Goal: Information Seeking & Learning: Learn about a topic

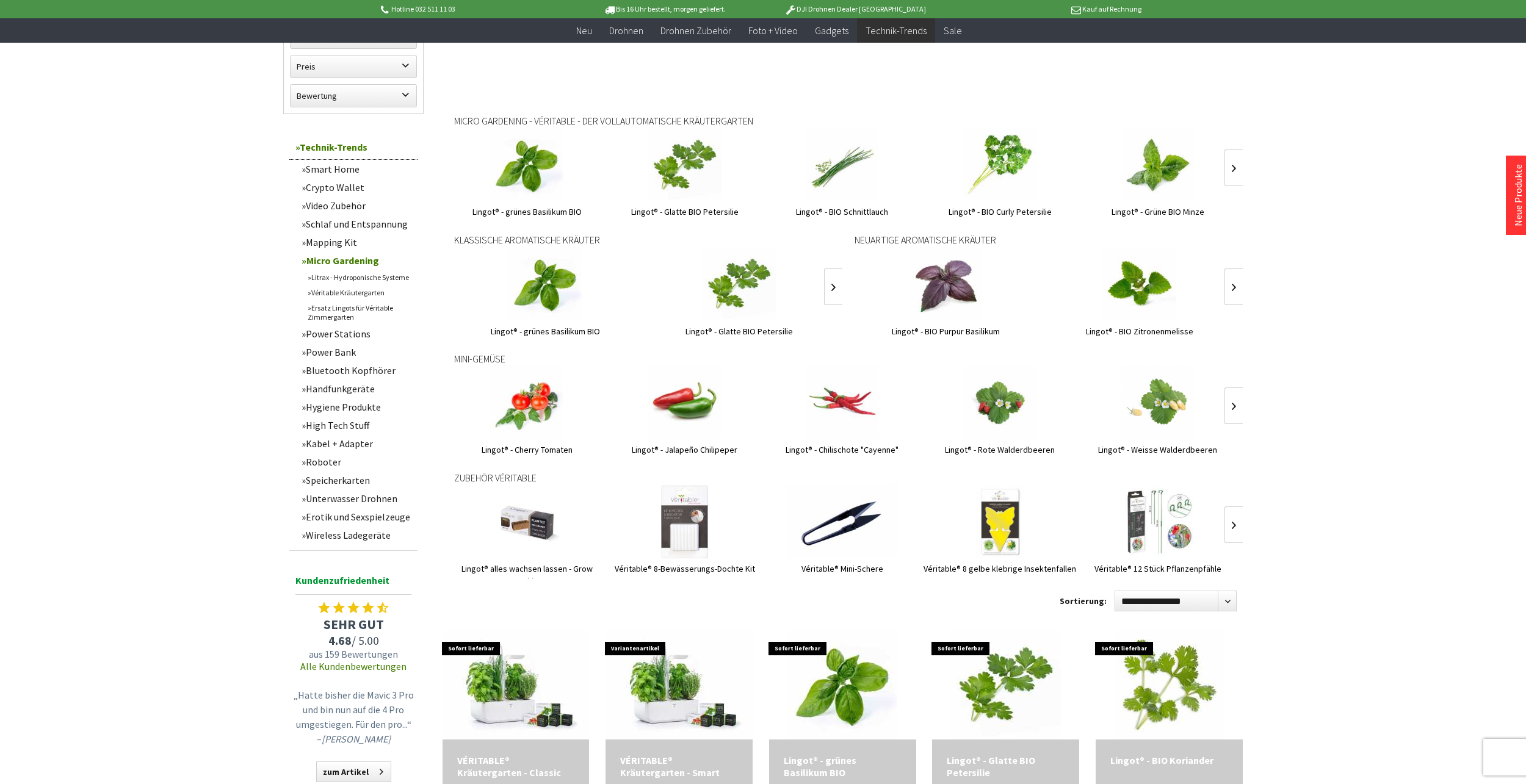
scroll to position [488, 0]
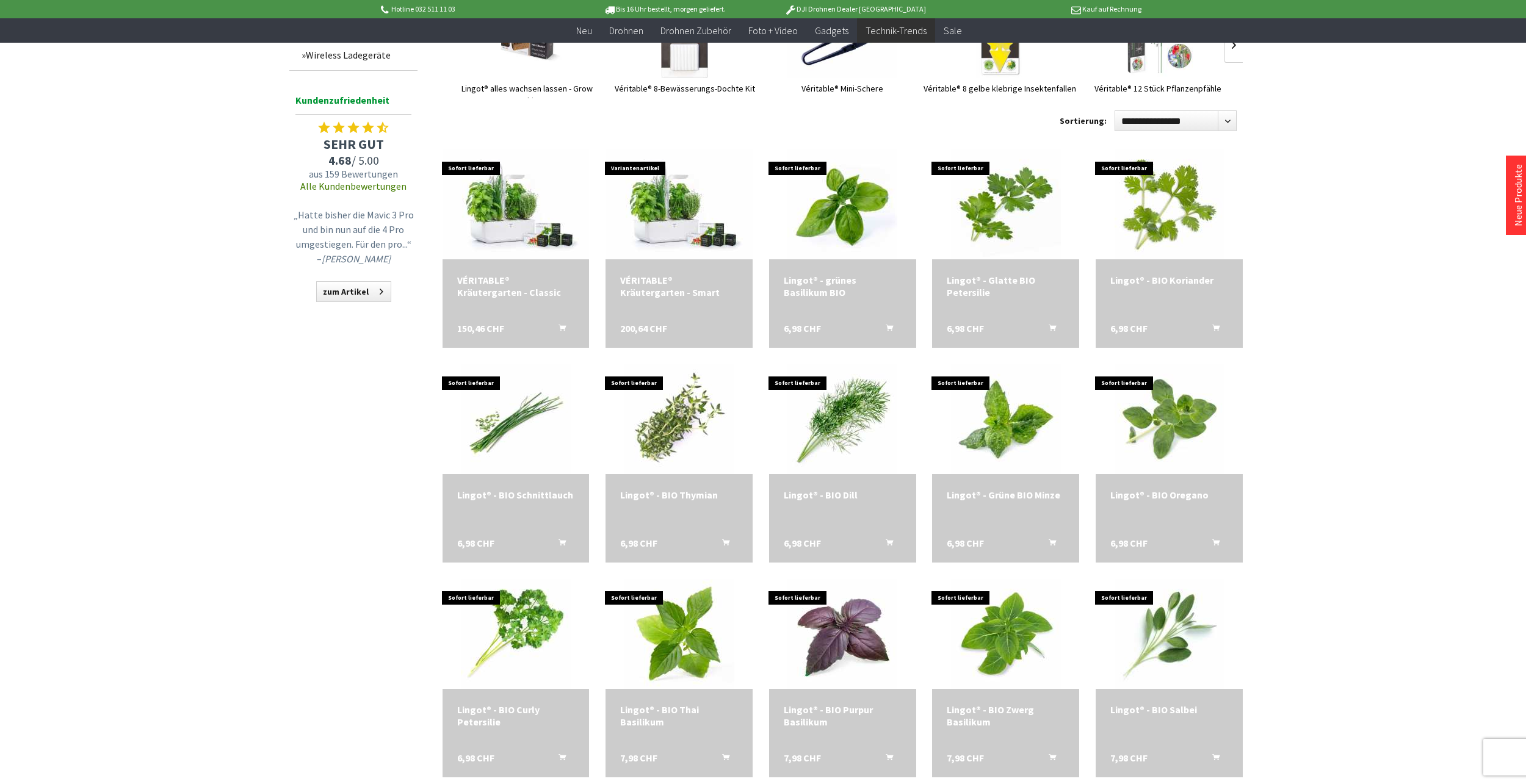
scroll to position [1098, 0]
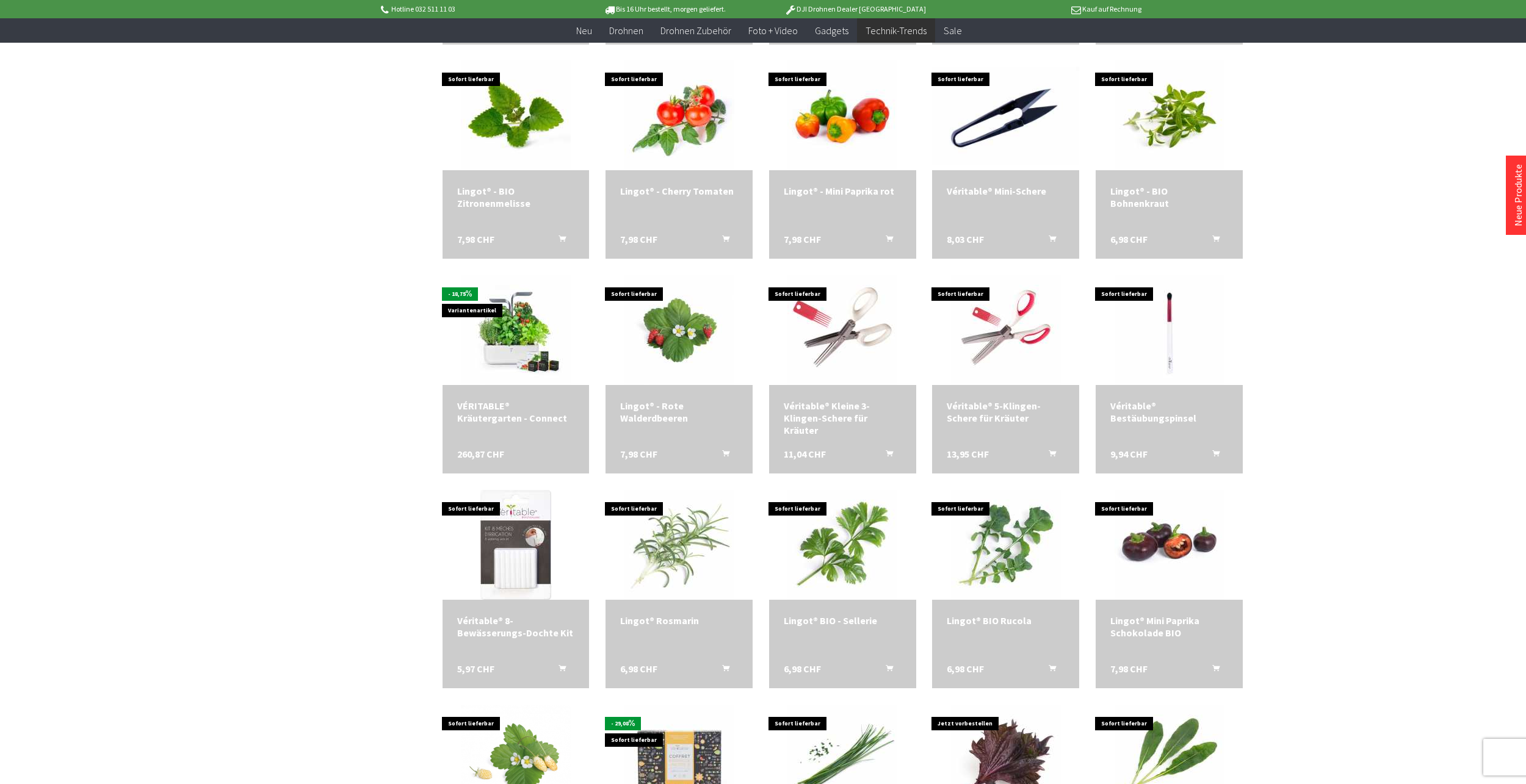
scroll to position [1708, 0]
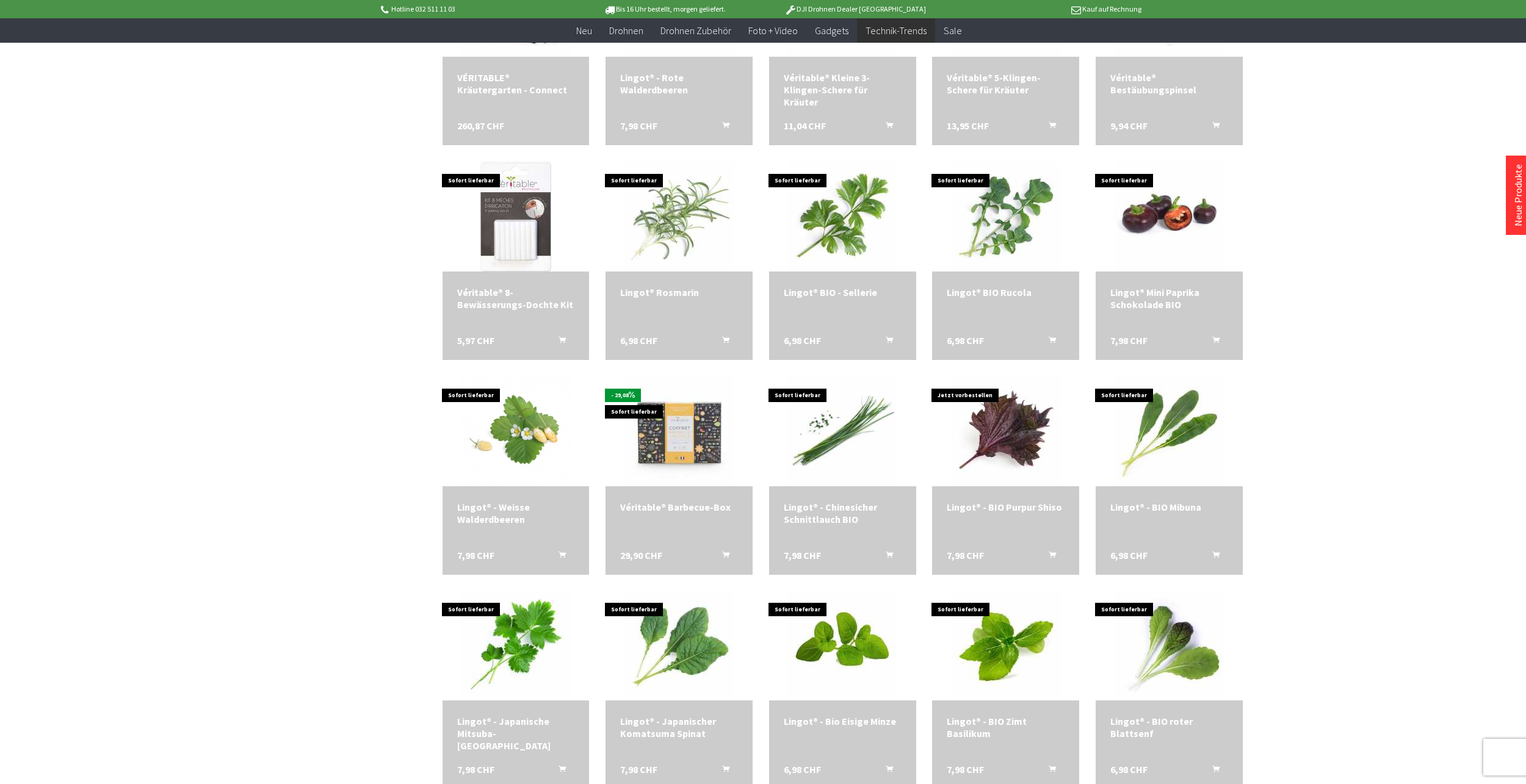
scroll to position [1952, 0]
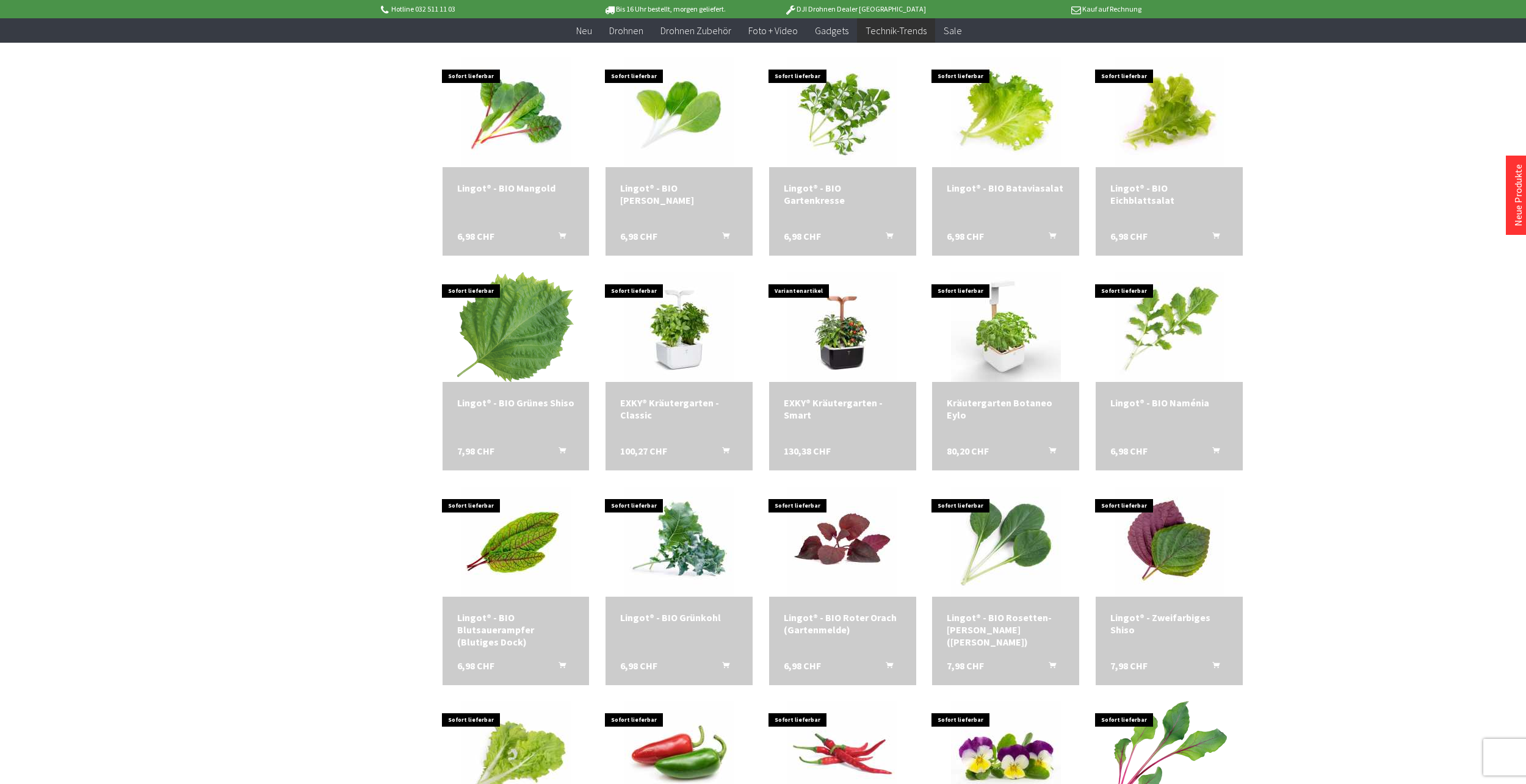
scroll to position [2989, 0]
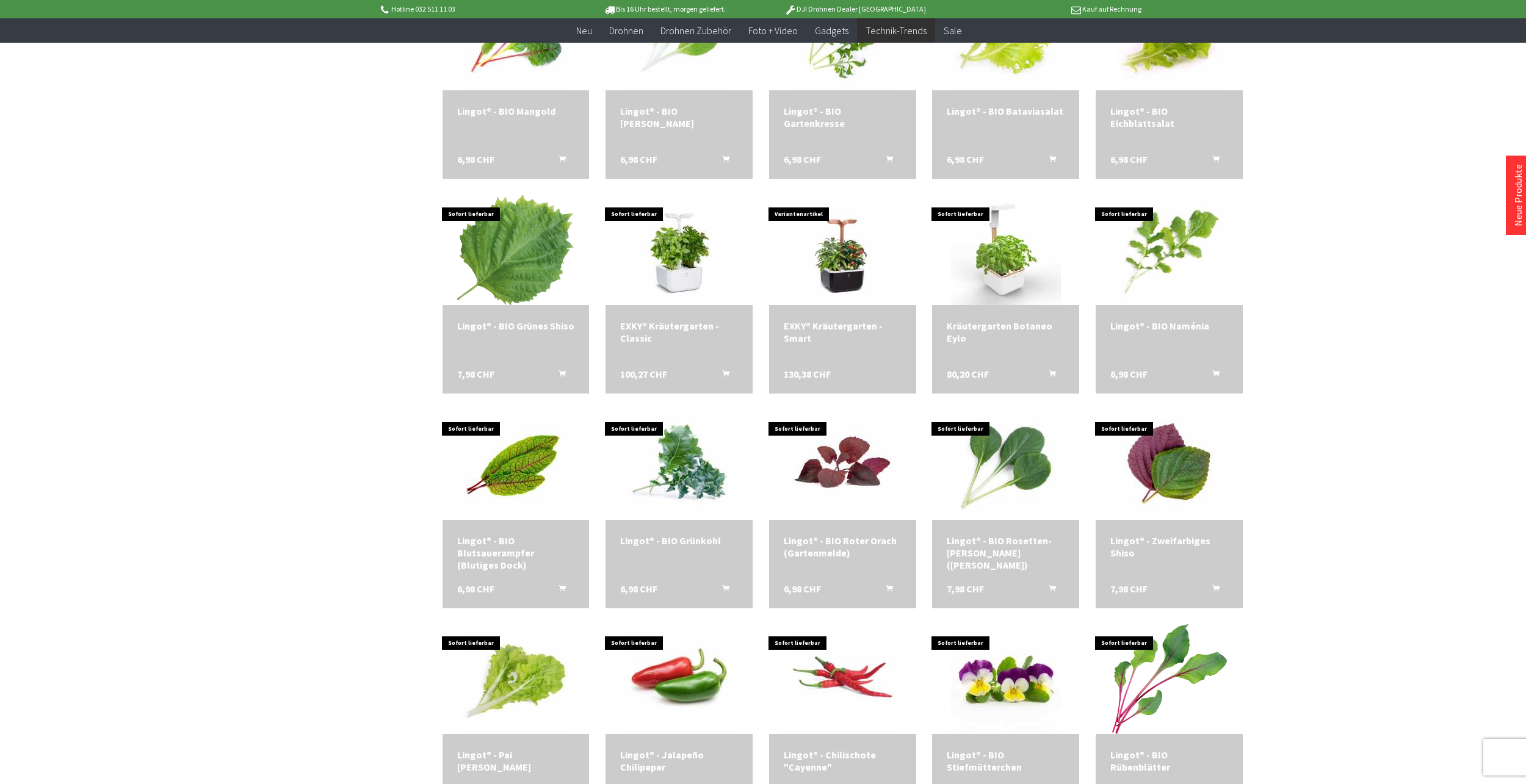
scroll to position [2623, 0]
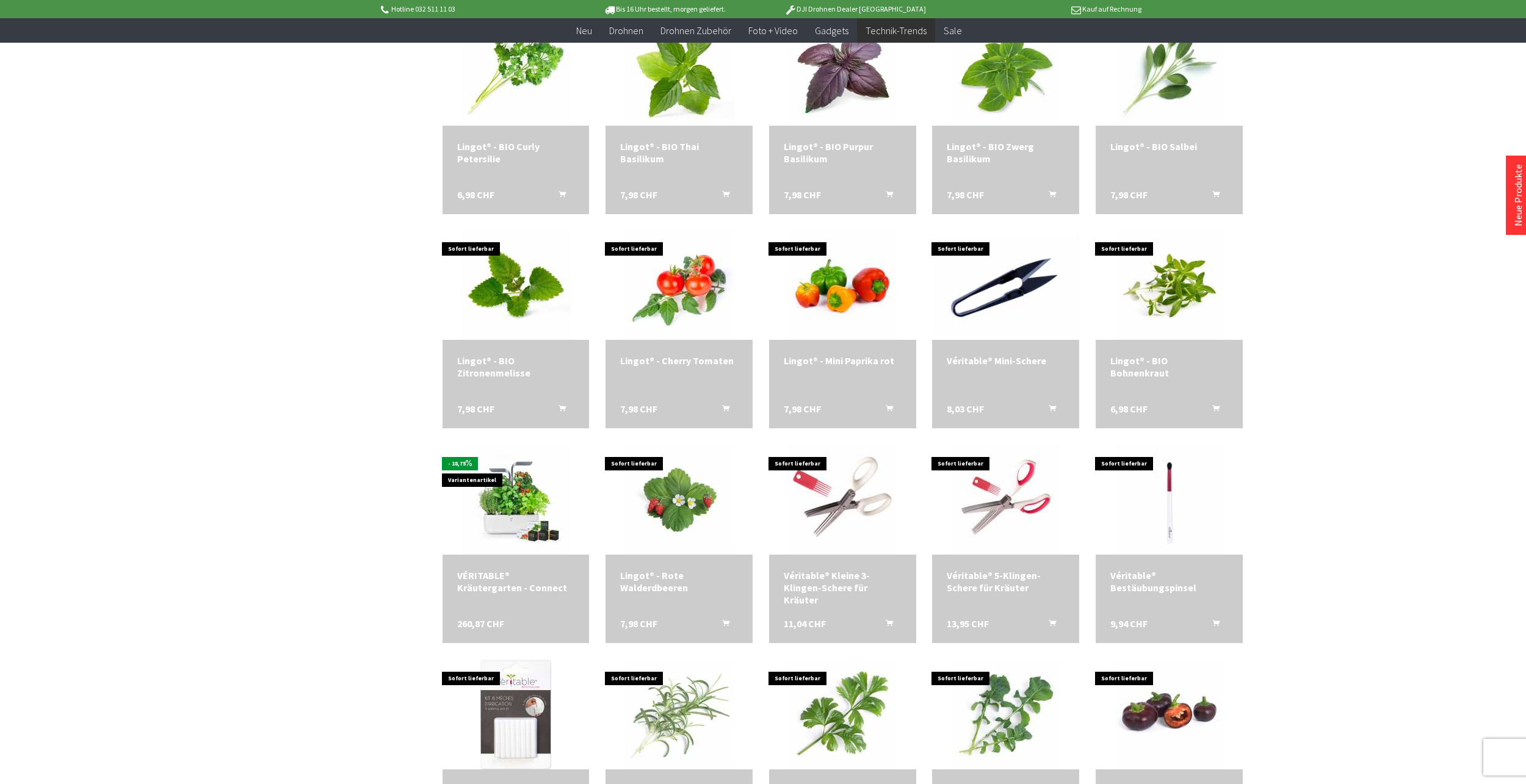
scroll to position [1403, 0]
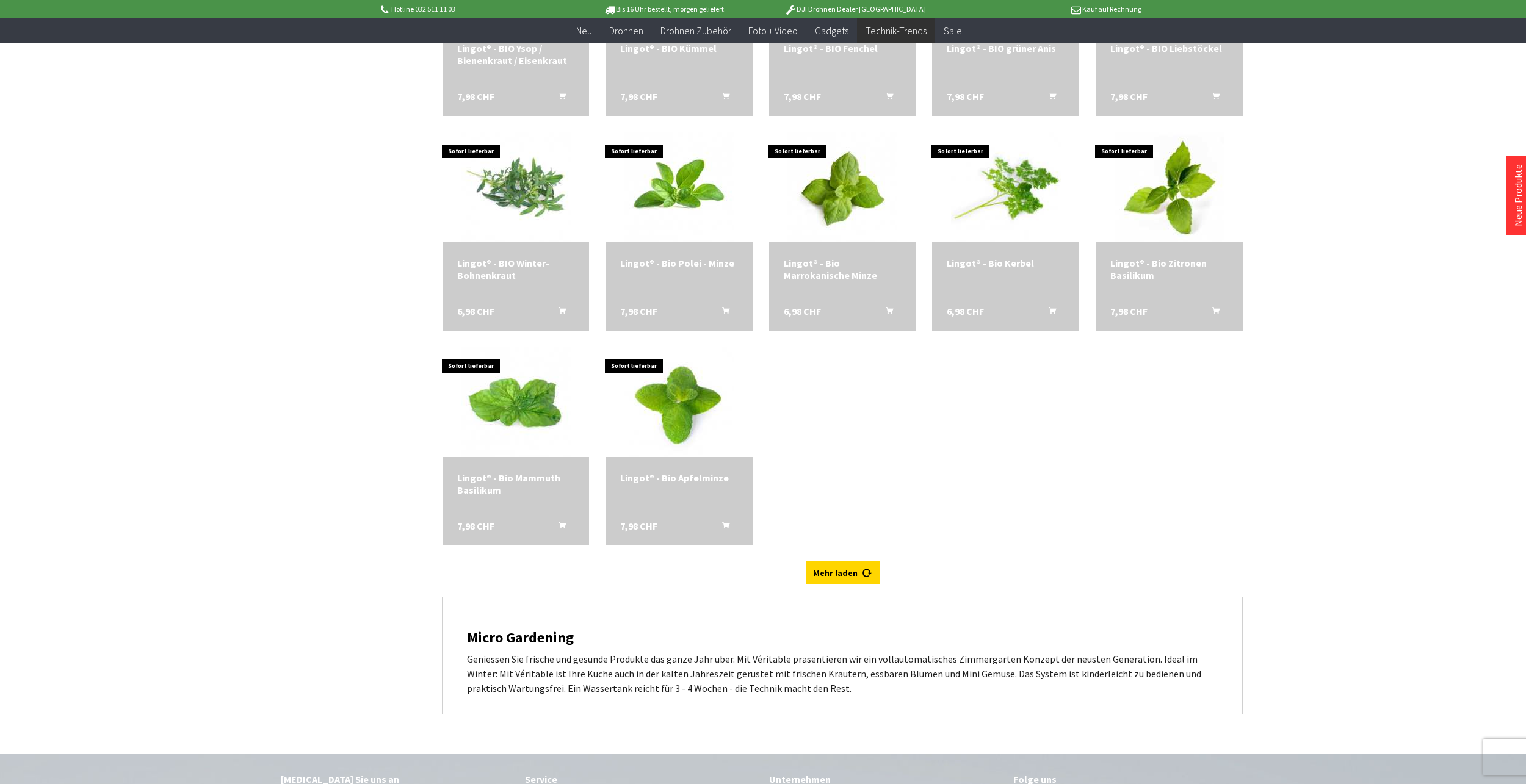
scroll to position [3721, 0]
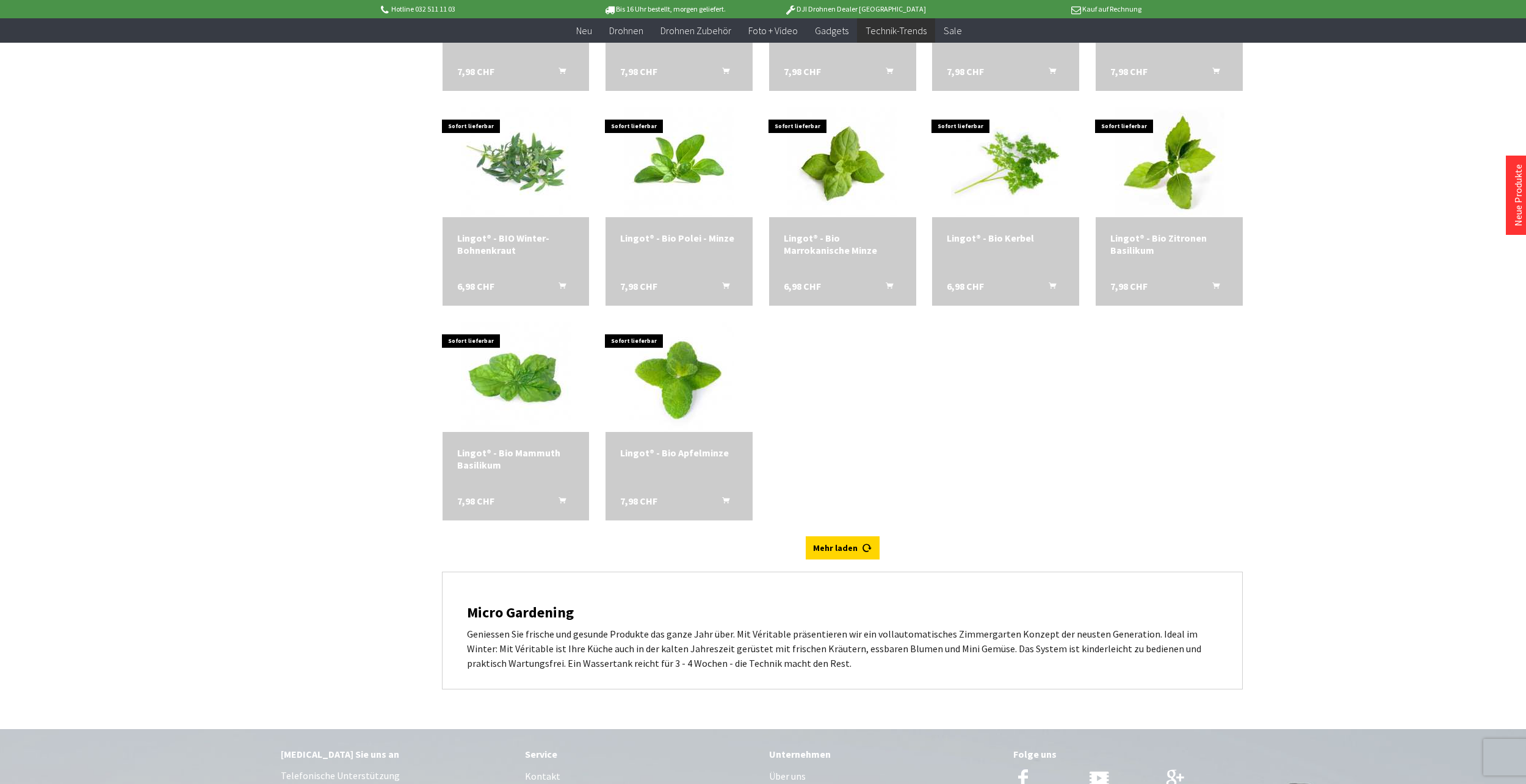
click at [850, 560] on div "Mehr laden" at bounding box center [842, 554] width 801 height 36
click at [850, 551] on link "Mehr laden" at bounding box center [843, 548] width 74 height 23
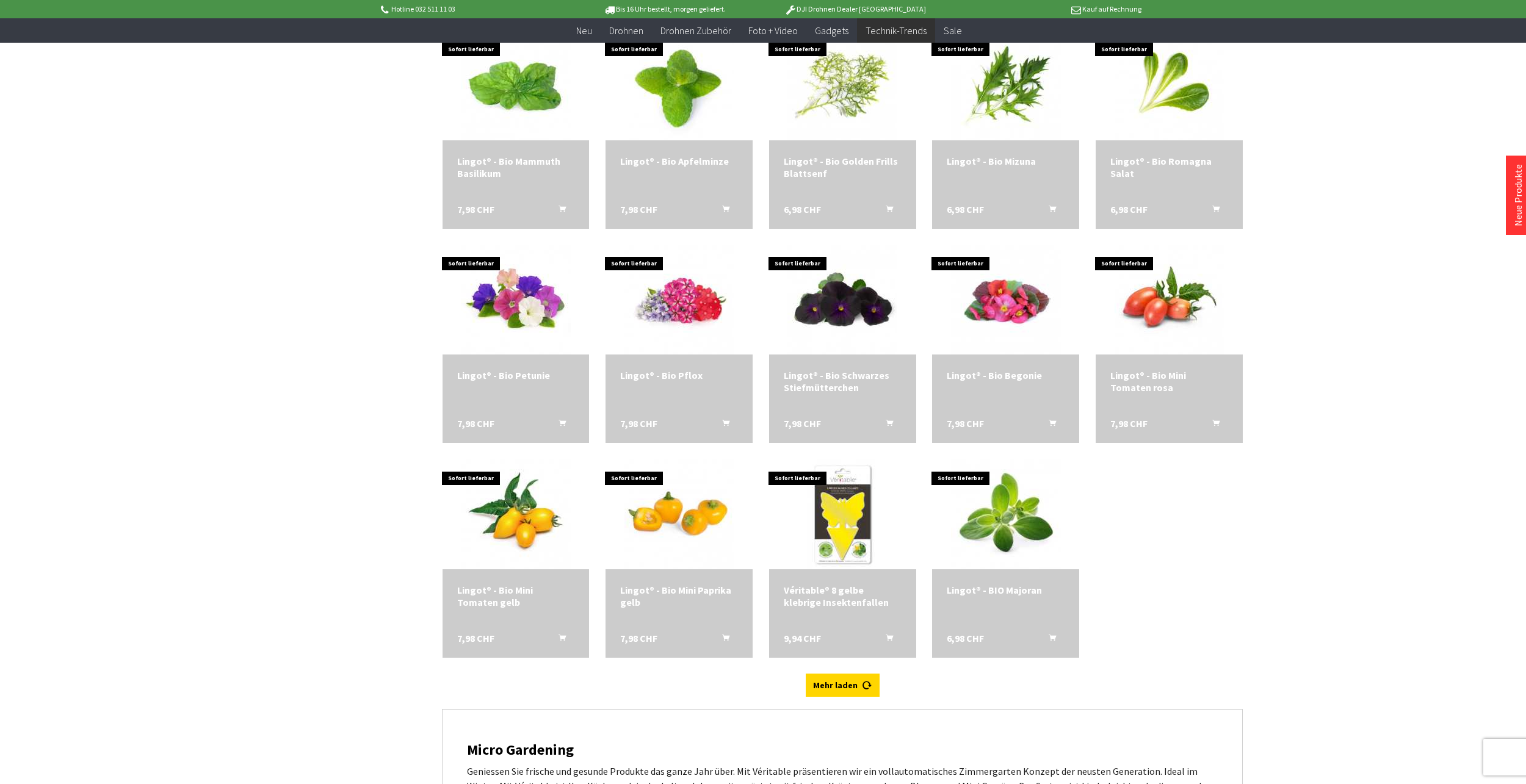
scroll to position [4026, 0]
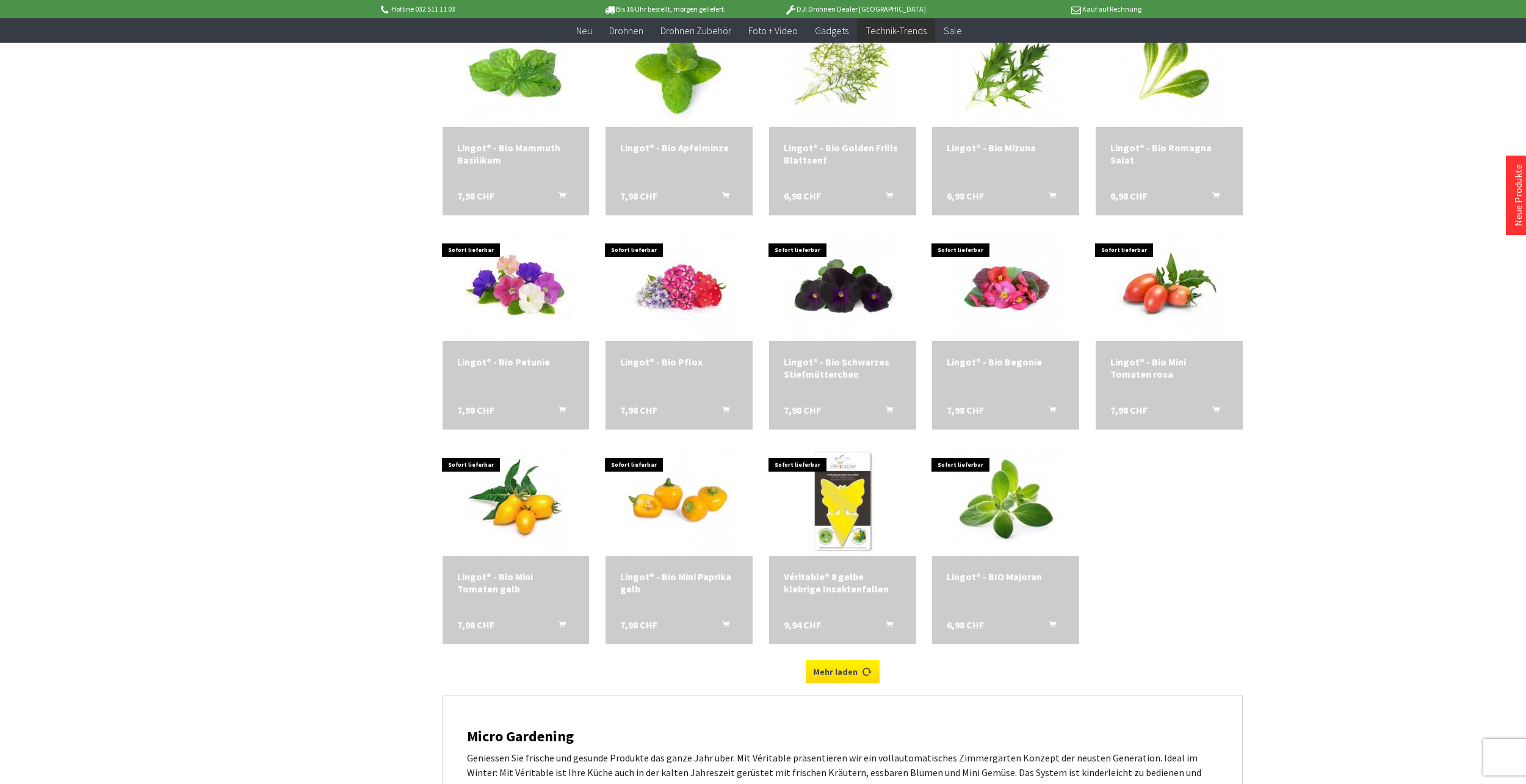
click at [829, 662] on link "Mehr laden" at bounding box center [843, 672] width 74 height 23
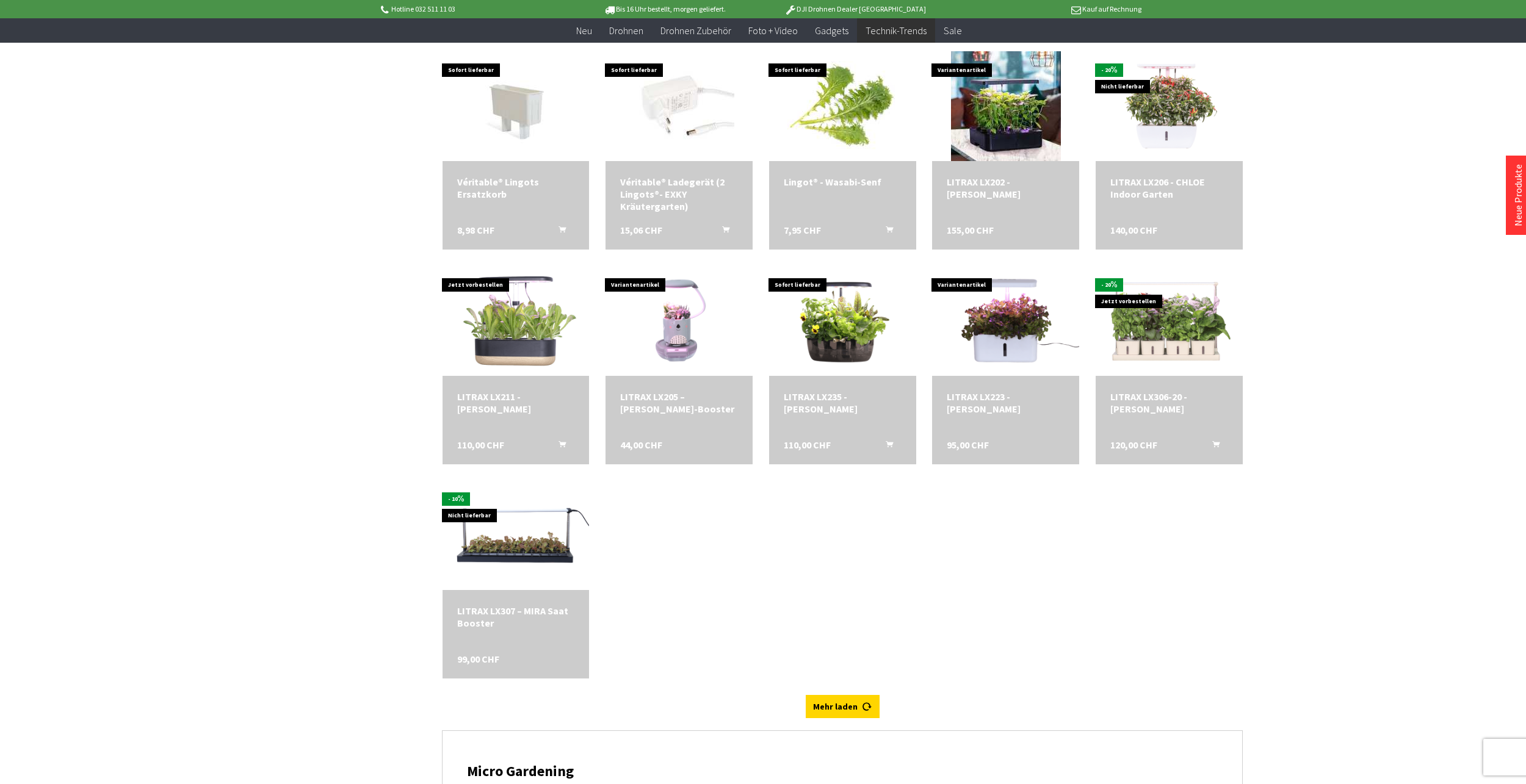
scroll to position [4636, 0]
click at [830, 698] on link "Mehr laden" at bounding box center [843, 706] width 74 height 23
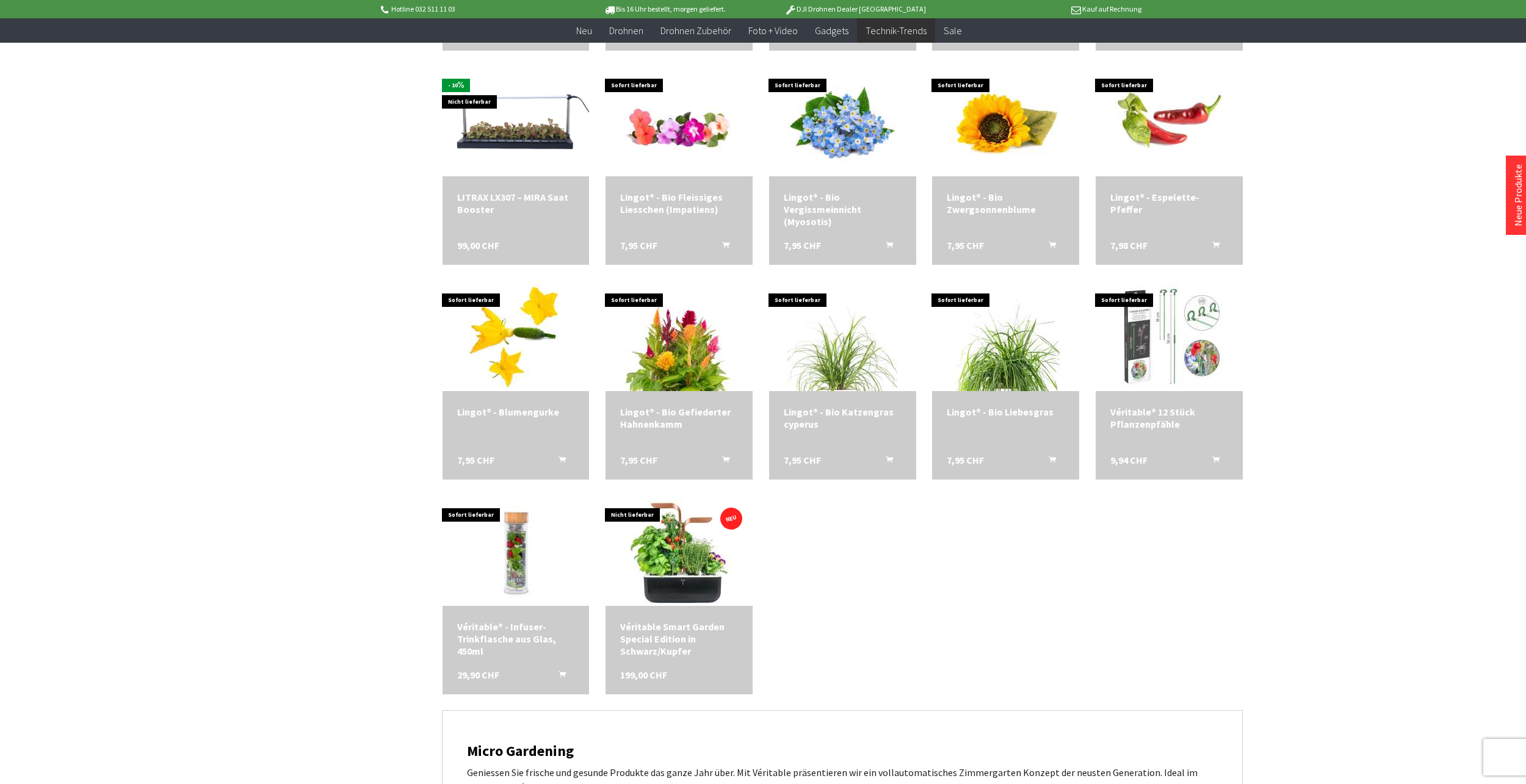
scroll to position [5246, 0]
